Goal: Find specific page/section: Find specific page/section

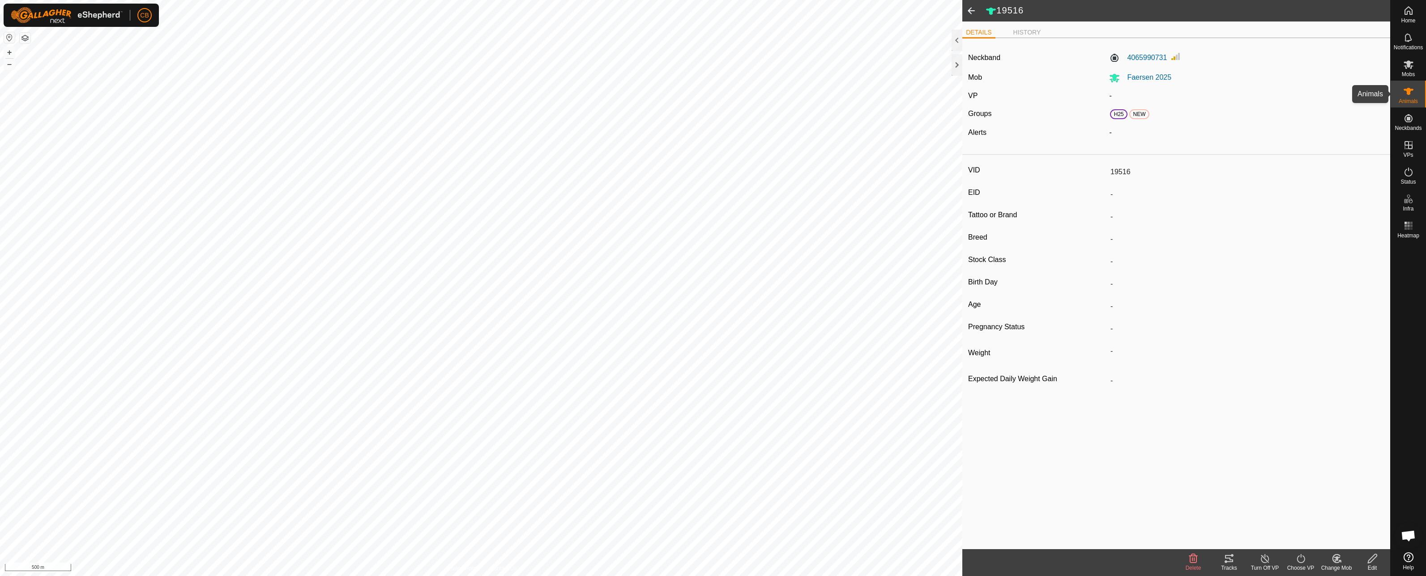
click at [655, 89] on icon at bounding box center [1409, 91] width 10 height 7
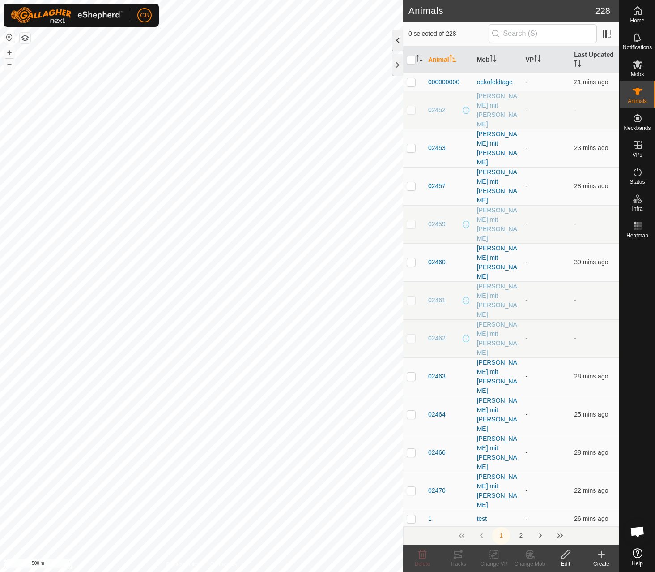
click at [396, 39] on div at bounding box center [398, 40] width 11 height 21
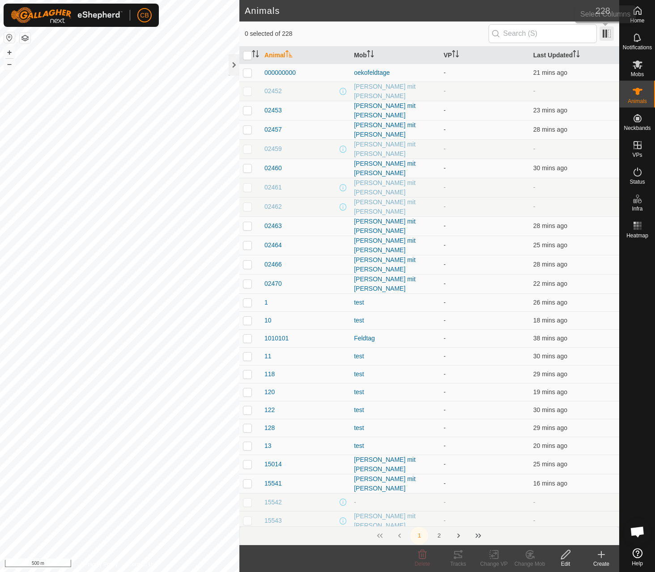
click at [608, 31] on span at bounding box center [607, 33] width 14 height 14
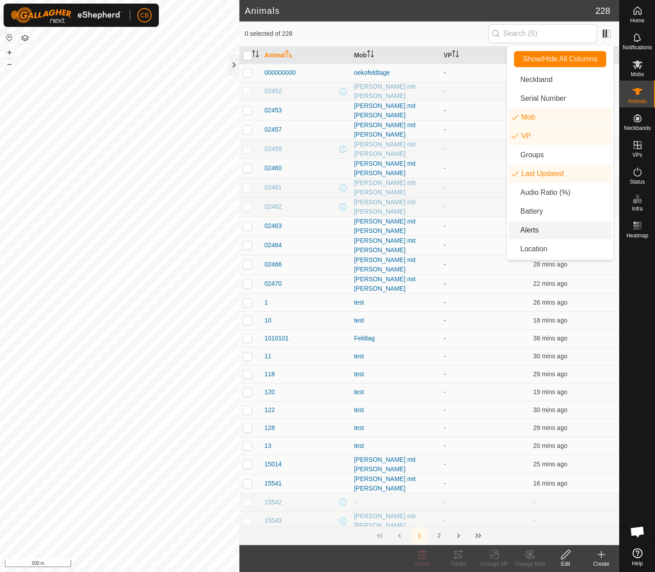
click at [538, 231] on li "Alerts" at bounding box center [560, 230] width 103 height 18
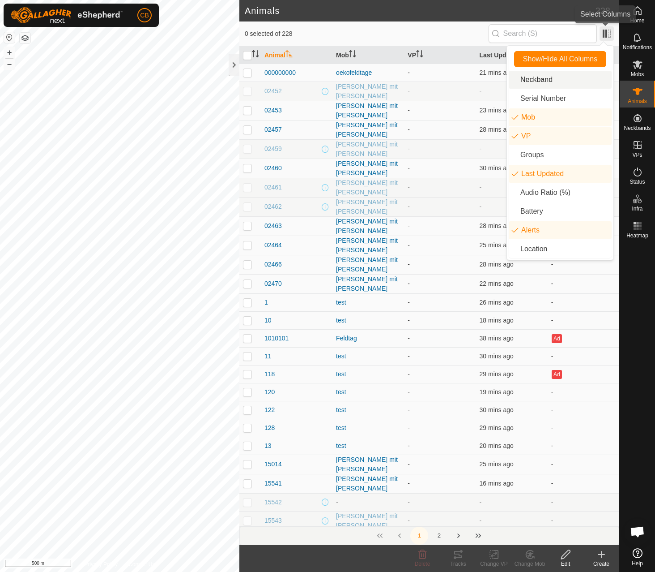
click at [613, 30] on span at bounding box center [607, 33] width 14 height 14
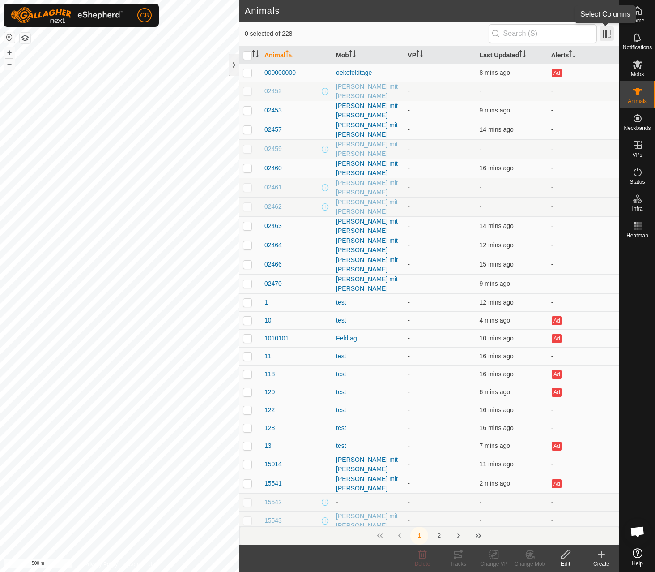
click at [610, 30] on span at bounding box center [607, 33] width 14 height 14
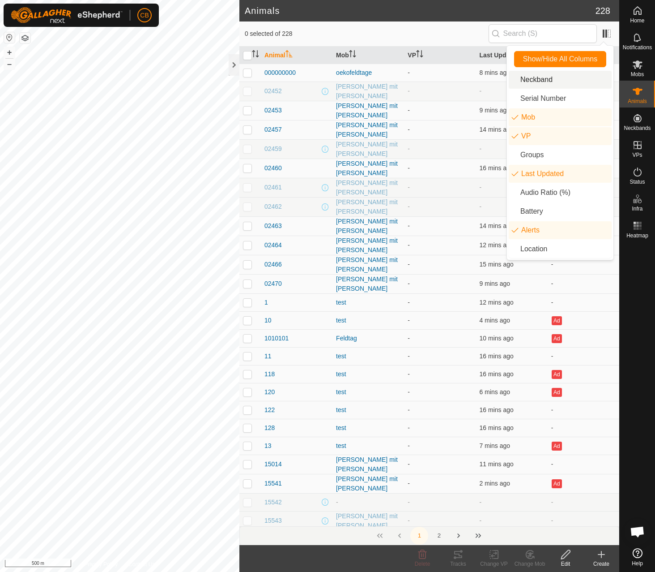
click at [551, 77] on li "Neckband" at bounding box center [560, 80] width 103 height 18
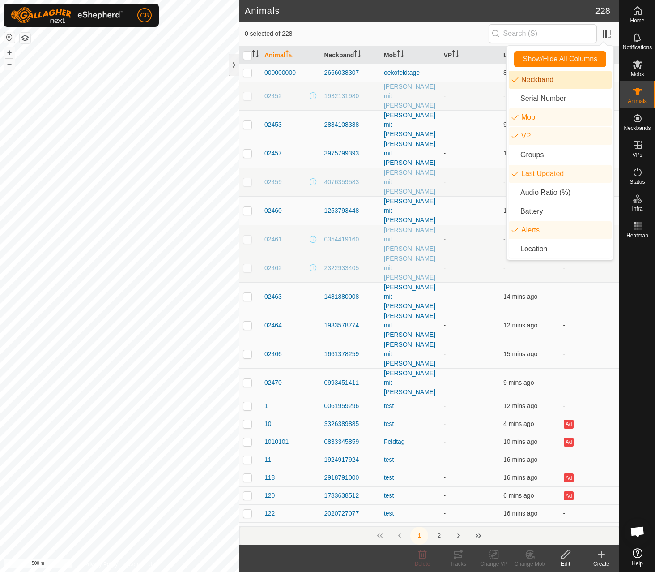
click at [342, 20] on header "Animals 228" at bounding box center [429, 10] width 380 height 21
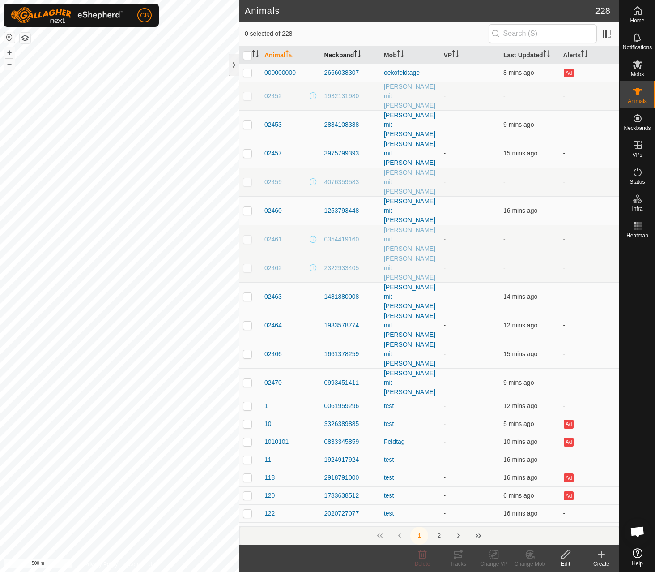
click at [349, 56] on th "Neckband" at bounding box center [350, 55] width 60 height 17
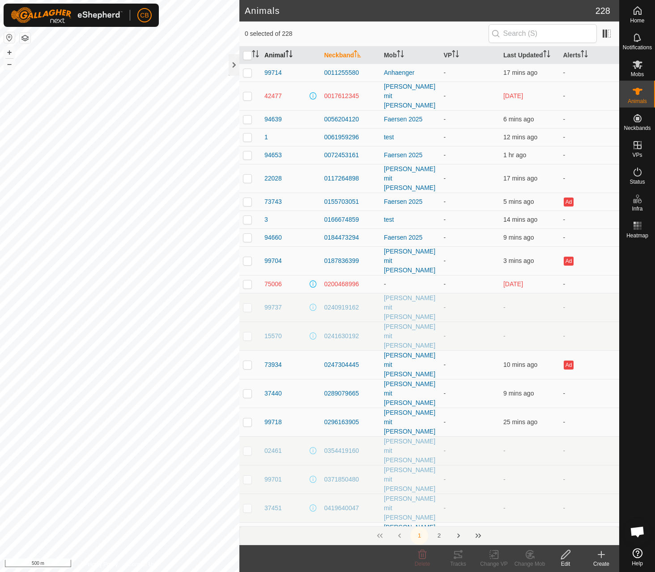
click at [271, 51] on th "Animal" at bounding box center [291, 55] width 60 height 17
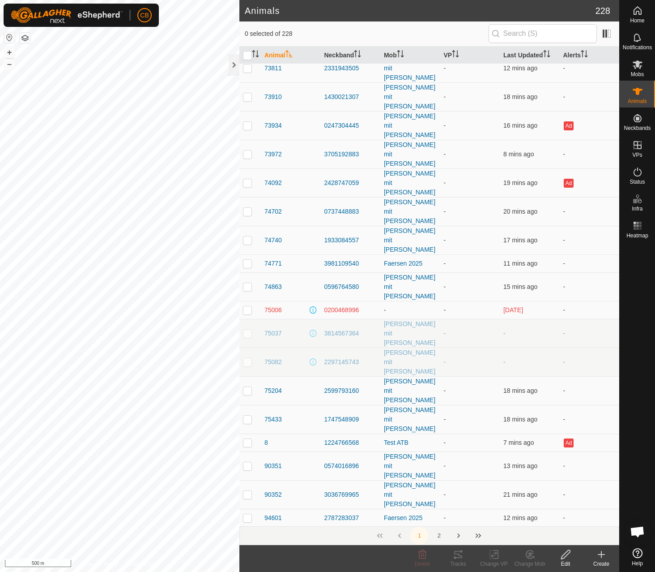
scroll to position [3119, 0]
click at [440, 533] on button "2" at bounding box center [439, 535] width 18 height 18
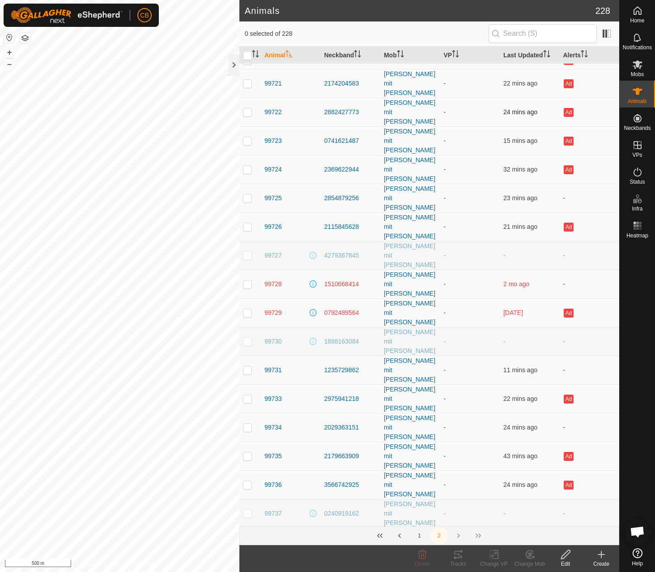
scroll to position [0, 0]
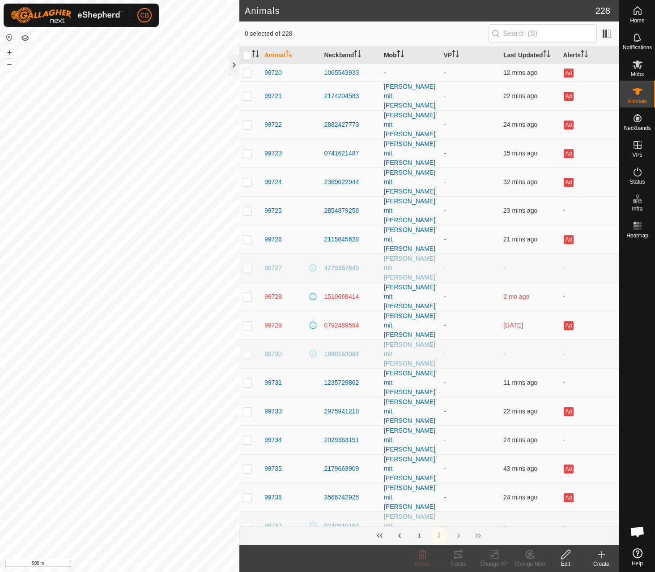
click at [388, 56] on th "Mob" at bounding box center [410, 55] width 60 height 17
click at [389, 53] on th "Mob" at bounding box center [410, 55] width 60 height 17
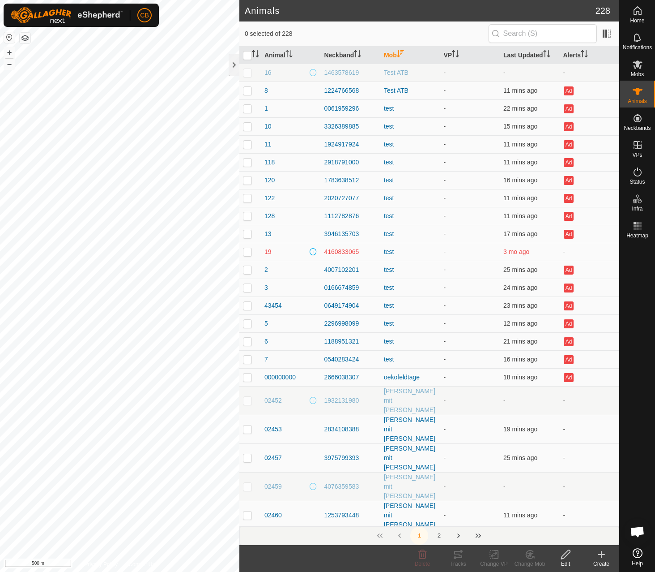
click at [388, 53] on th "Mob" at bounding box center [410, 55] width 60 height 17
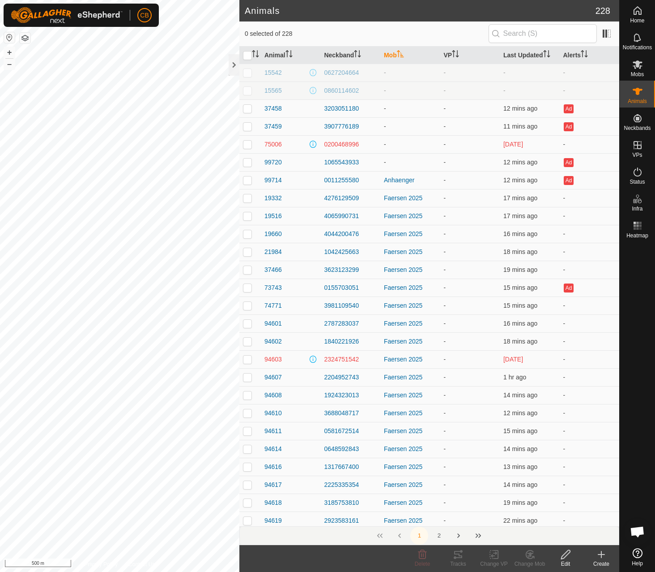
click at [388, 54] on th "Mob" at bounding box center [410, 55] width 60 height 17
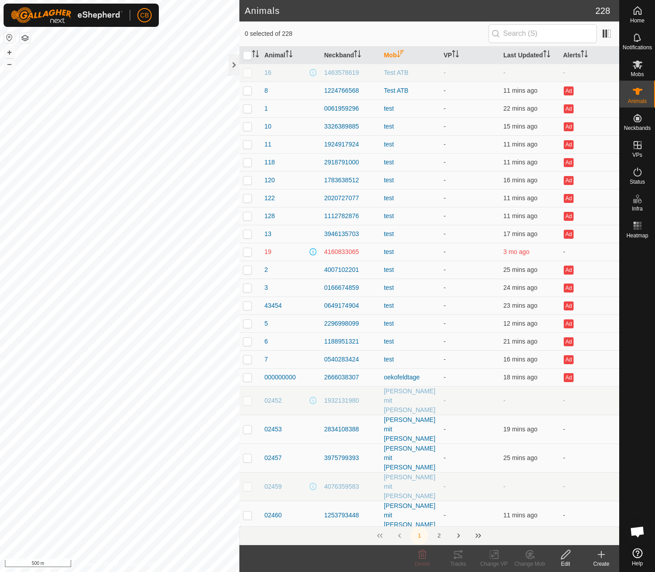
click at [388, 54] on th "Mob" at bounding box center [410, 55] width 60 height 17
